Goal: Contribute content: Share content

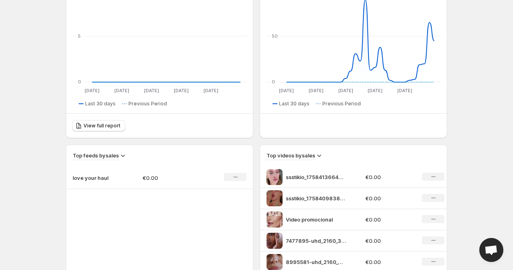
scroll to position [267, 0]
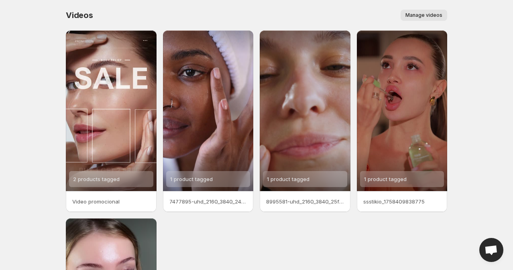
click at [423, 18] on span "Manage videos" at bounding box center [423, 15] width 37 height 6
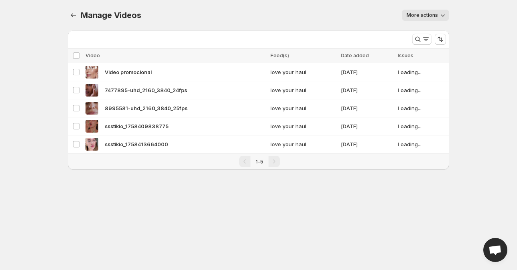
click at [436, 19] on button "More actions" at bounding box center [425, 15] width 47 height 11
click at [271, 18] on div "More actions" at bounding box center [299, 15] width 299 height 11
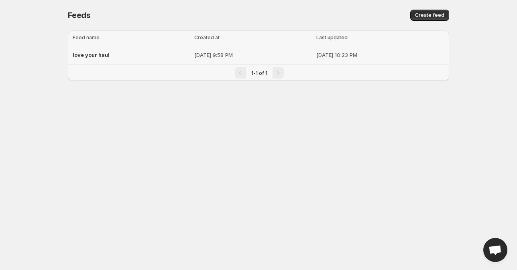
click at [125, 60] on div "love your haul" at bounding box center [131, 55] width 117 height 14
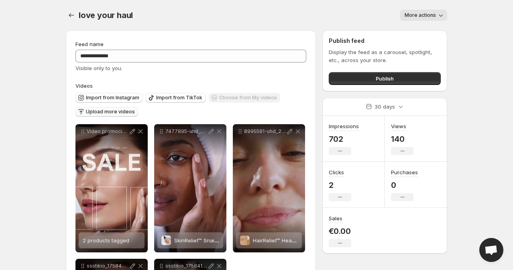
click at [114, 115] on span "Upload more videos" at bounding box center [110, 112] width 49 height 6
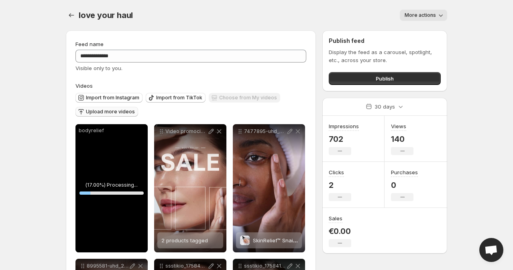
scroll to position [53, 0]
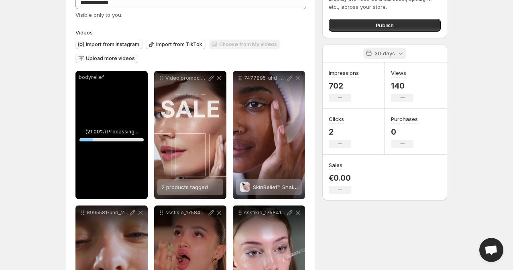
click at [392, 51] on p "30 days" at bounding box center [384, 53] width 20 height 8
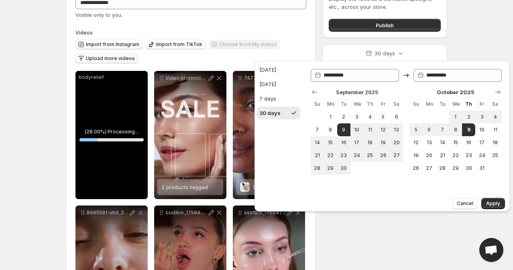
click at [474, 52] on body "**********" at bounding box center [256, 82] width 513 height 270
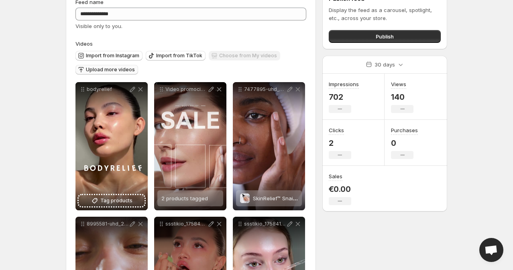
scroll to position [30, 0]
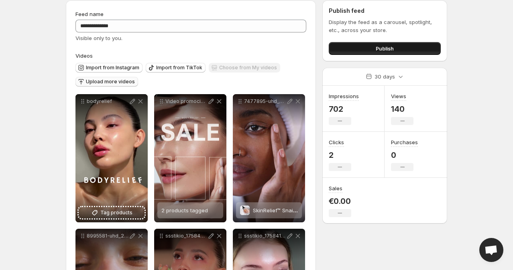
click at [358, 54] on button "Publish" at bounding box center [385, 48] width 112 height 13
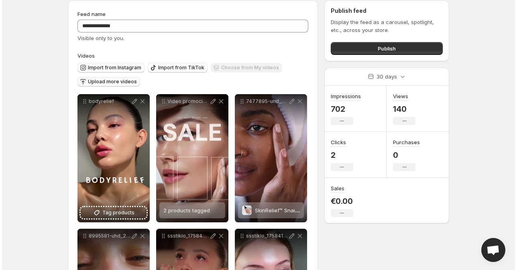
scroll to position [0, 0]
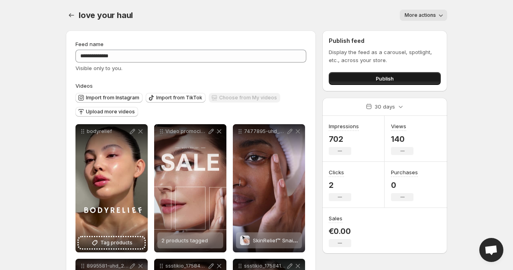
click at [349, 83] on button "Publish" at bounding box center [385, 78] width 112 height 13
click at [72, 14] on icon "Settings" at bounding box center [71, 15] width 8 height 8
